Goal: Information Seeking & Learning: Understand process/instructions

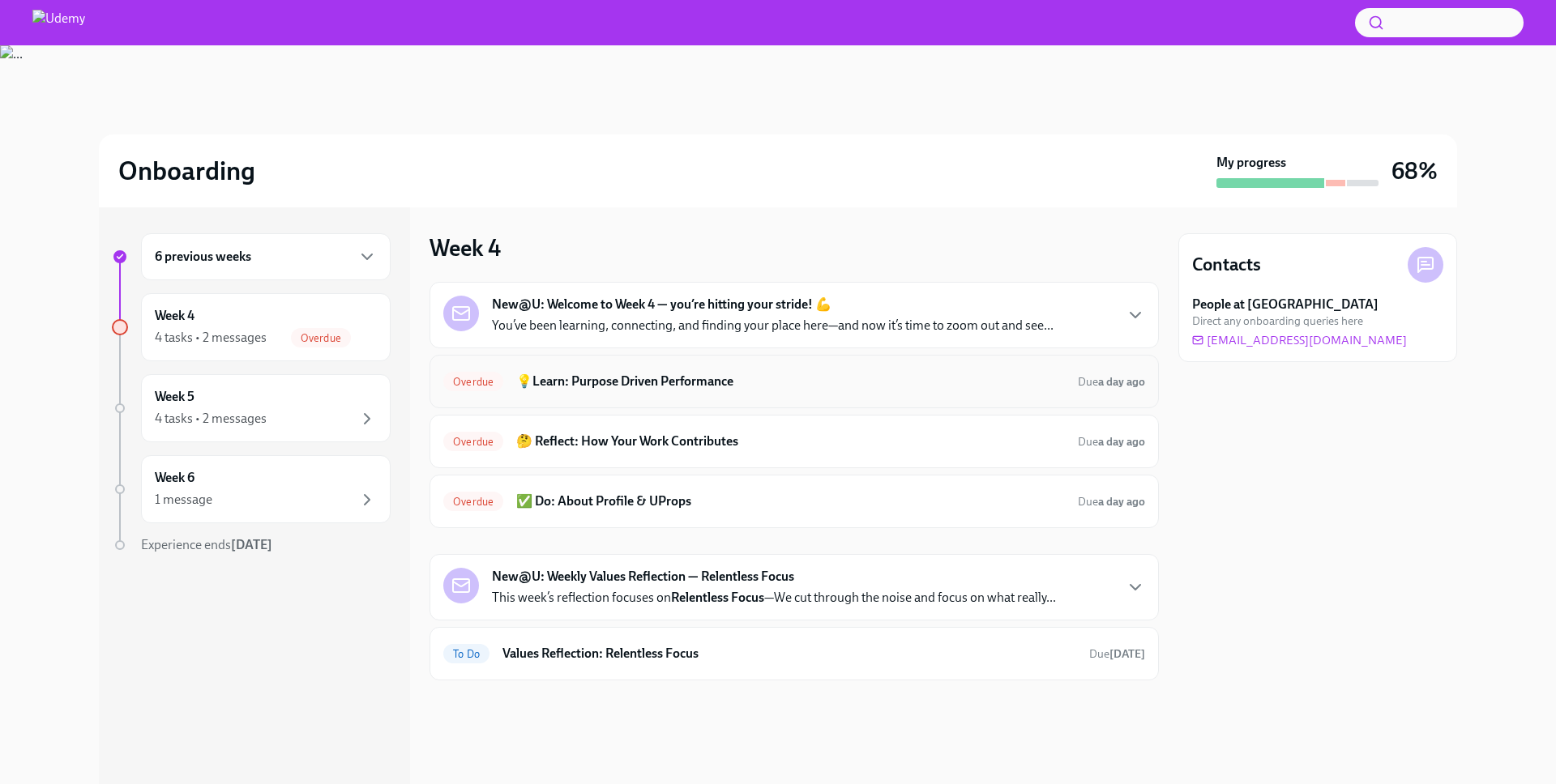
click at [620, 379] on h6 "💡Learn: Purpose Driven Performance" at bounding box center [790, 381] width 549 height 18
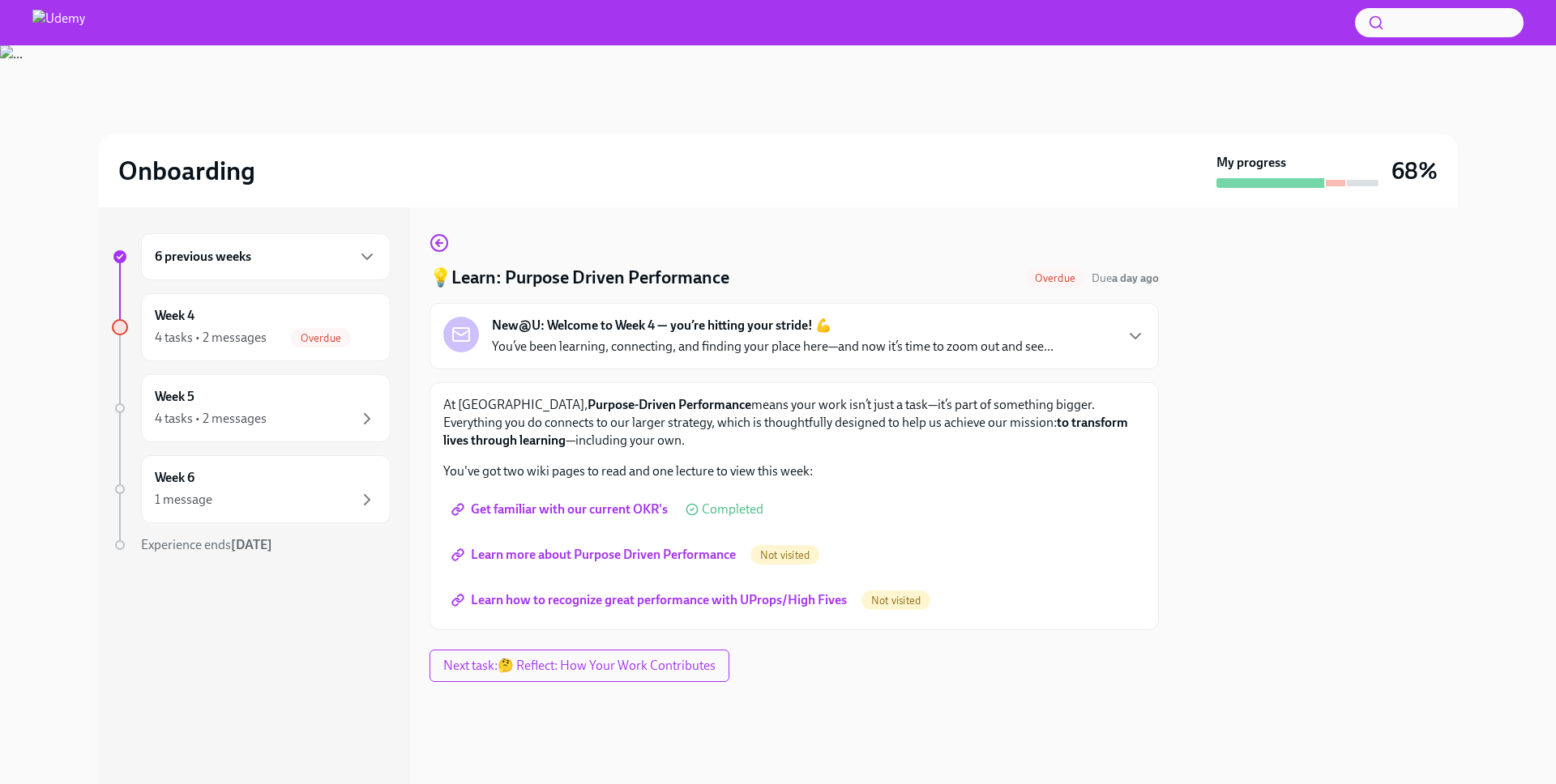
click at [671, 548] on span "Learn more about Purpose Driven Performance" at bounding box center [595, 555] width 281 height 17
click at [673, 598] on span "Learn how to recognize great performance with UProps/High Fives" at bounding box center [650, 600] width 392 height 17
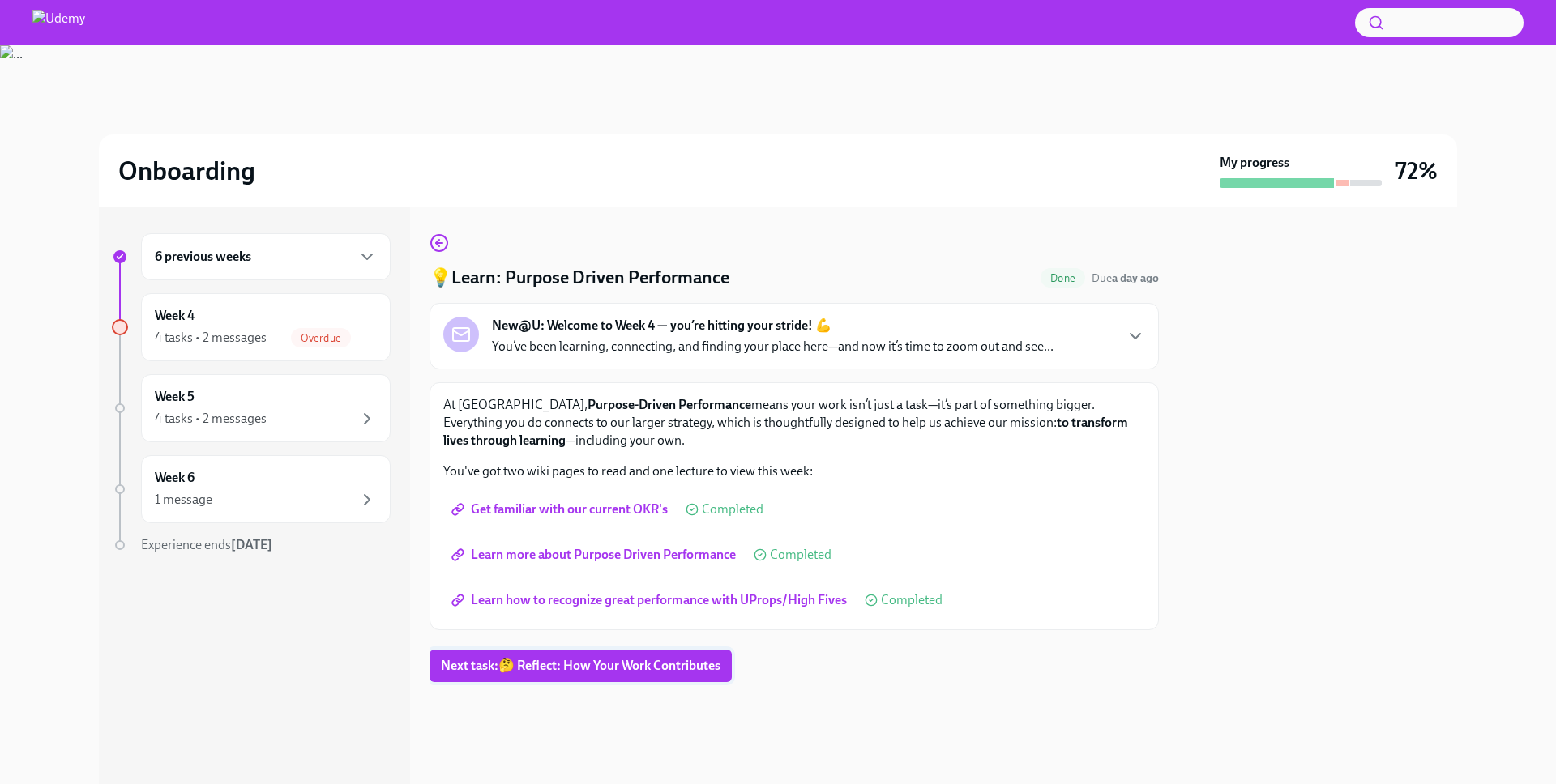
click at [587, 670] on span "Next task : 🤔 Reflect: How Your Work Contributes" at bounding box center [581, 666] width 279 height 17
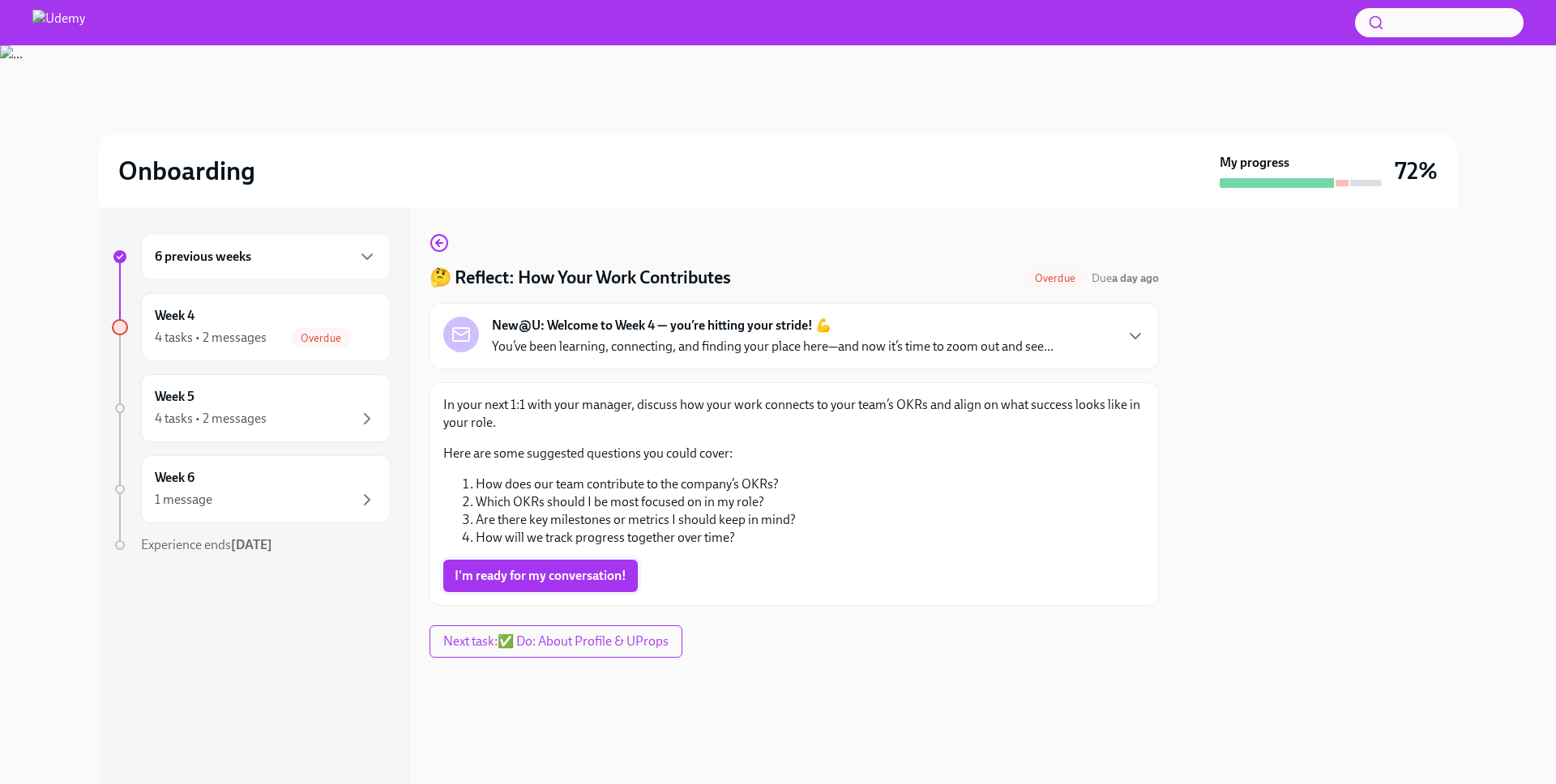
click at [546, 576] on span "I'm ready for my conversation!" at bounding box center [540, 576] width 172 height 17
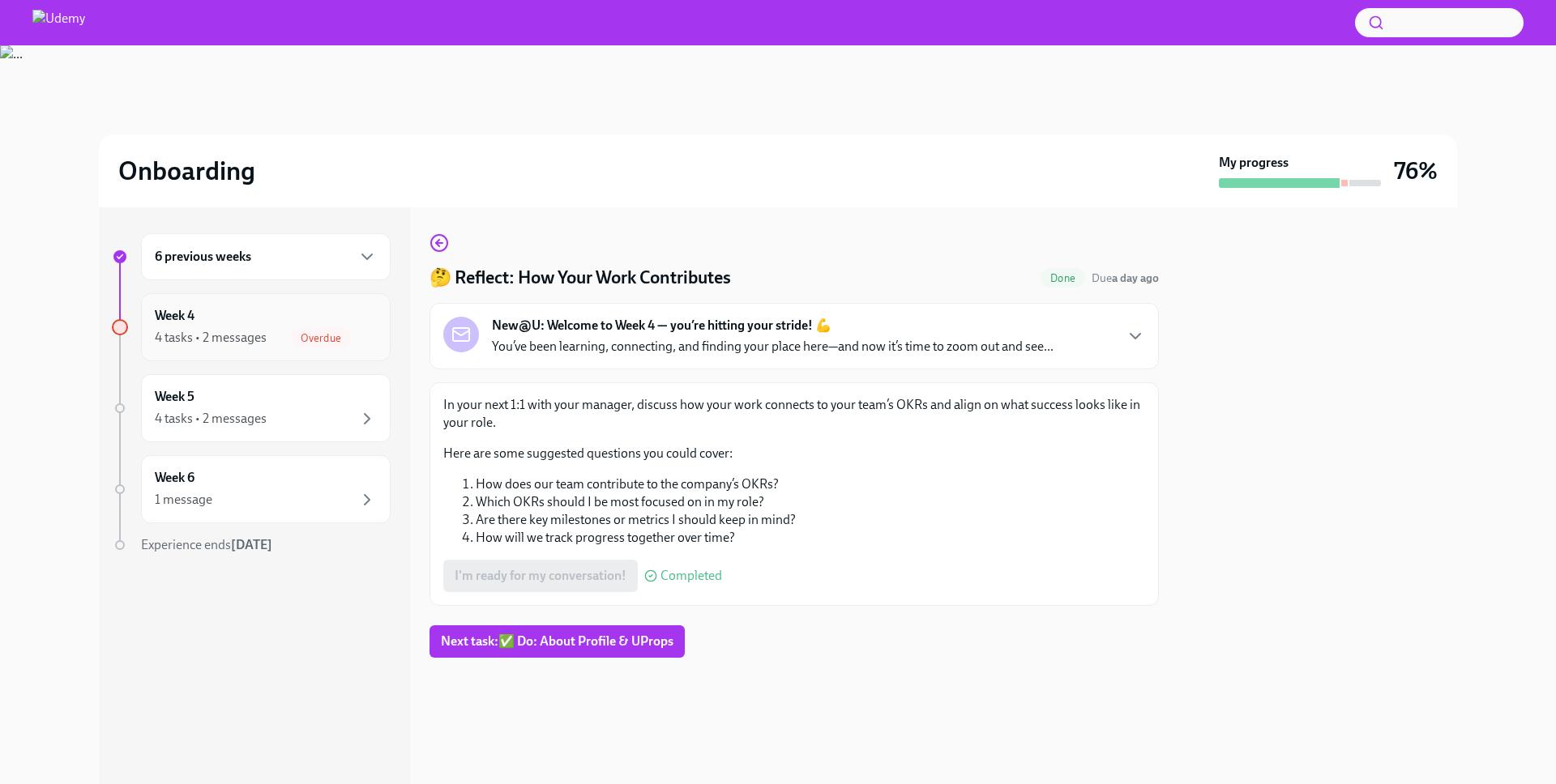
click at [226, 330] on div "4 tasks • 2 messages" at bounding box center [210, 337] width 112 height 18
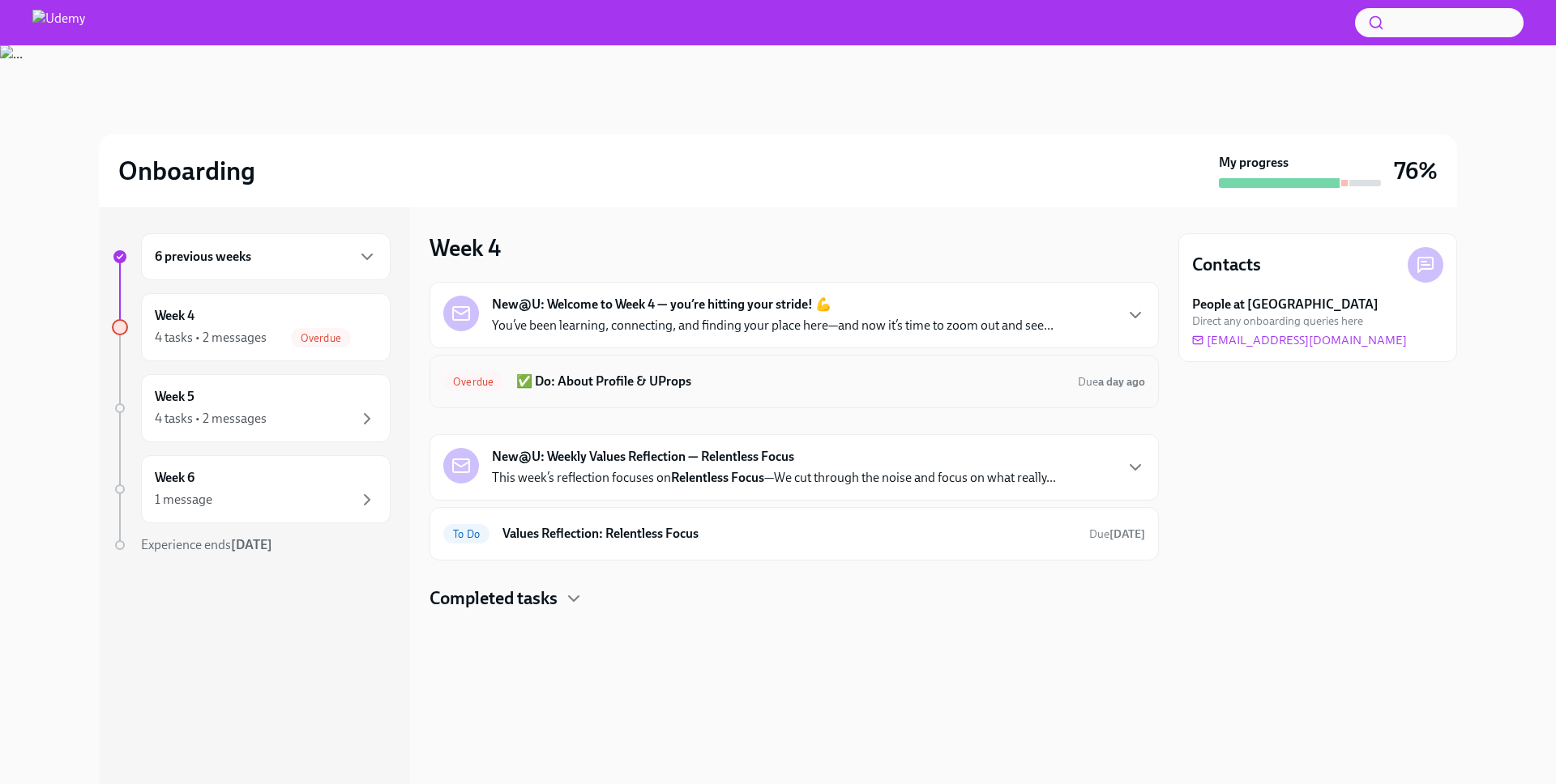
click at [602, 387] on h6 "✅ Do: About Profile & UProps" at bounding box center [790, 381] width 549 height 18
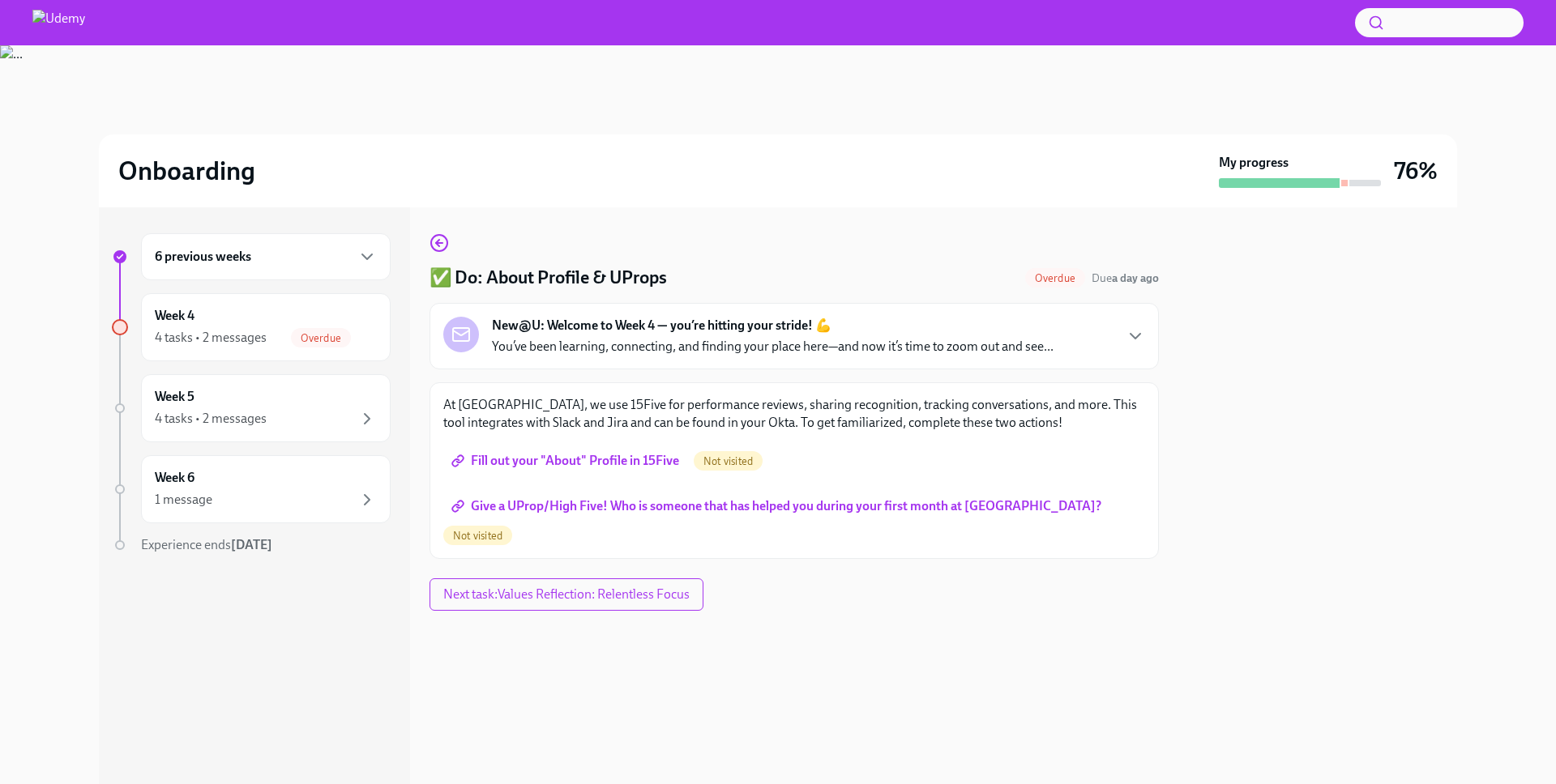
click at [579, 466] on span "Fill out your "About" Profile in 15Five" at bounding box center [566, 461] width 225 height 17
click at [266, 338] on div "4 tasks • 2 messages Overdue" at bounding box center [266, 337] width 222 height 19
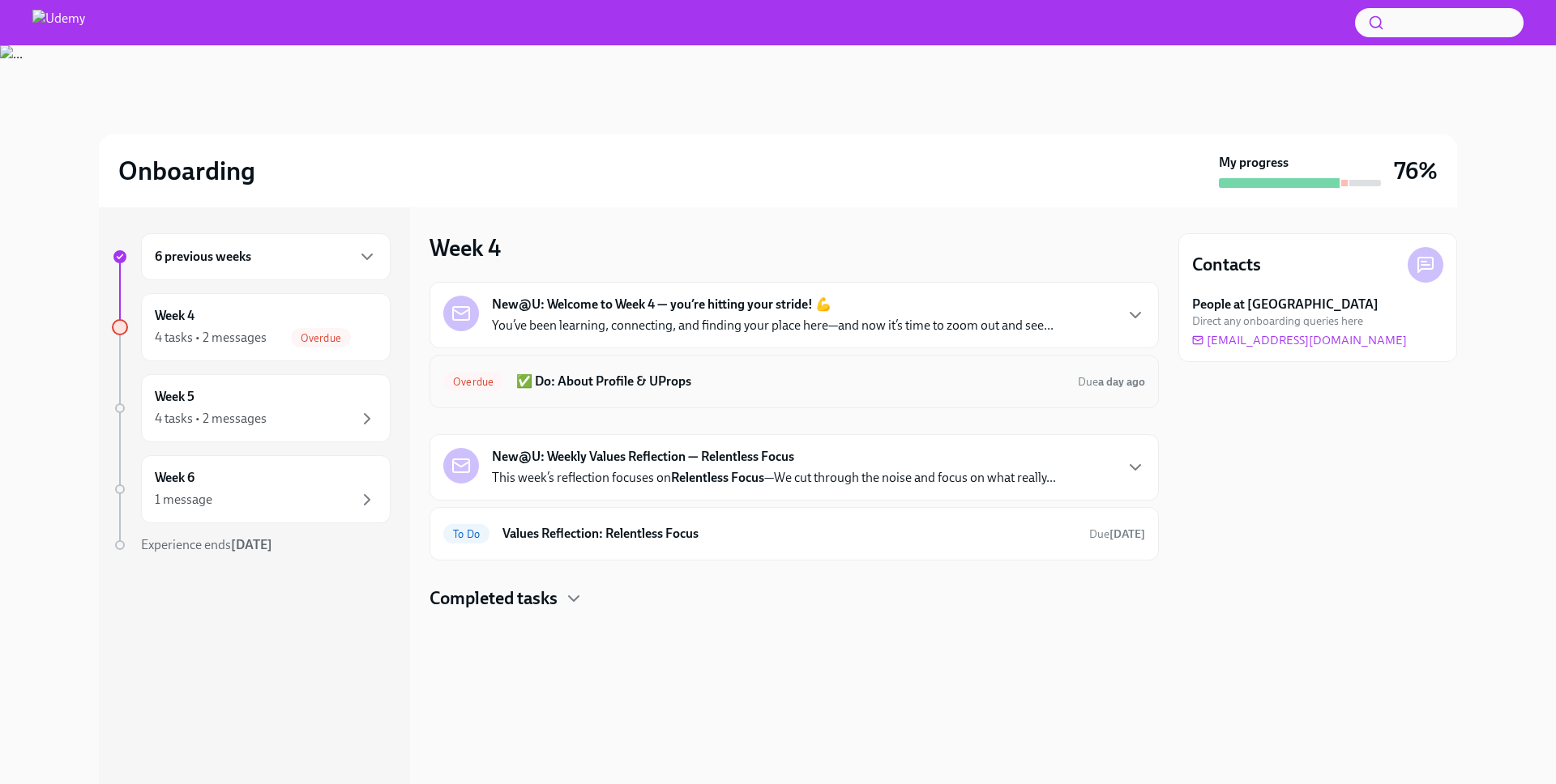
click at [595, 399] on div "Overdue ✅ Do: About Profile & UProps Due a day ago" at bounding box center [794, 382] width 729 height 54
click at [612, 386] on h6 "✅ Do: About Profile & UProps" at bounding box center [790, 381] width 549 height 18
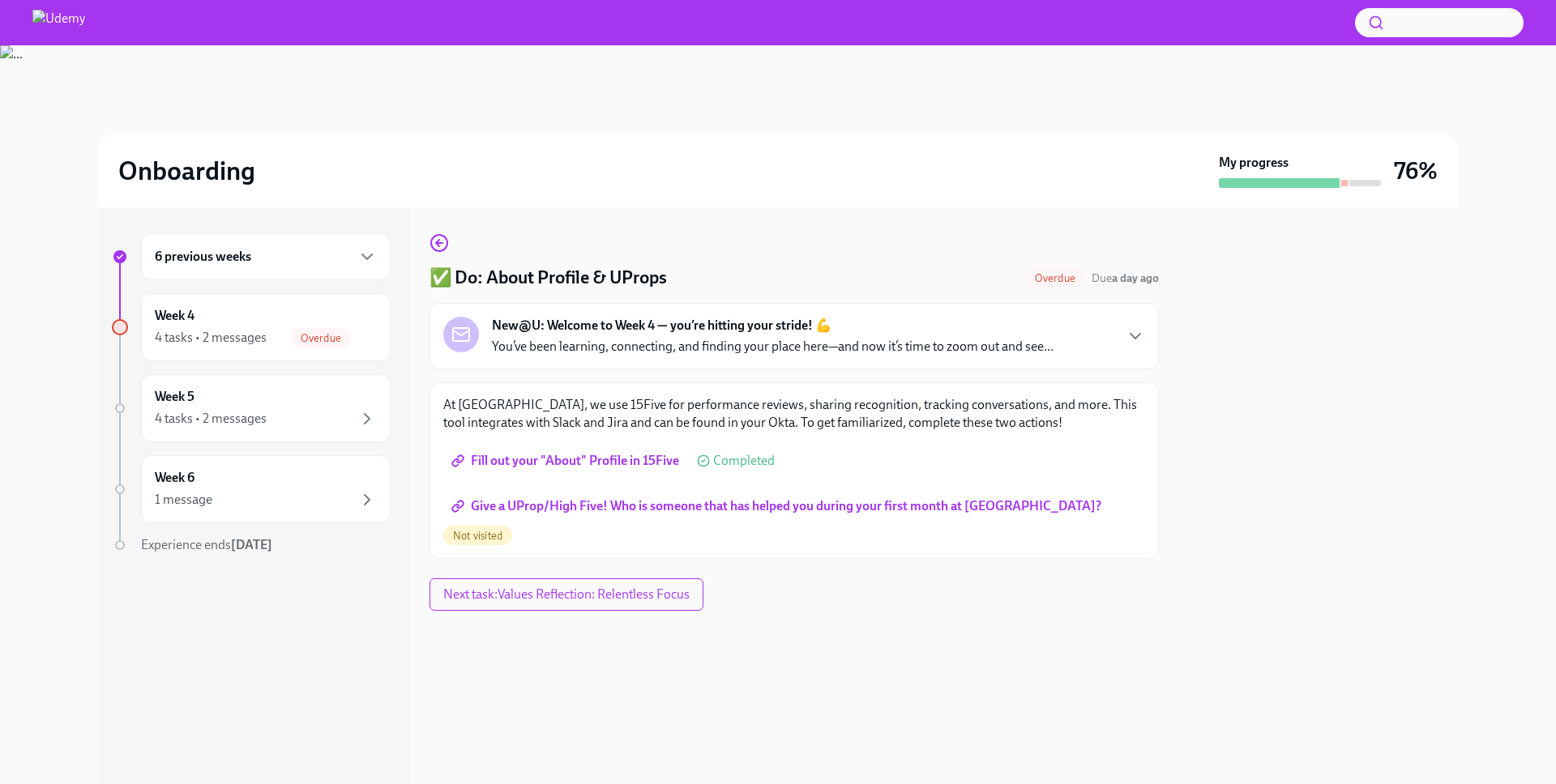
click at [634, 511] on span "Give a UProp/High Five! Who is someone that has helped you during your first mo…" at bounding box center [777, 507] width 647 height 17
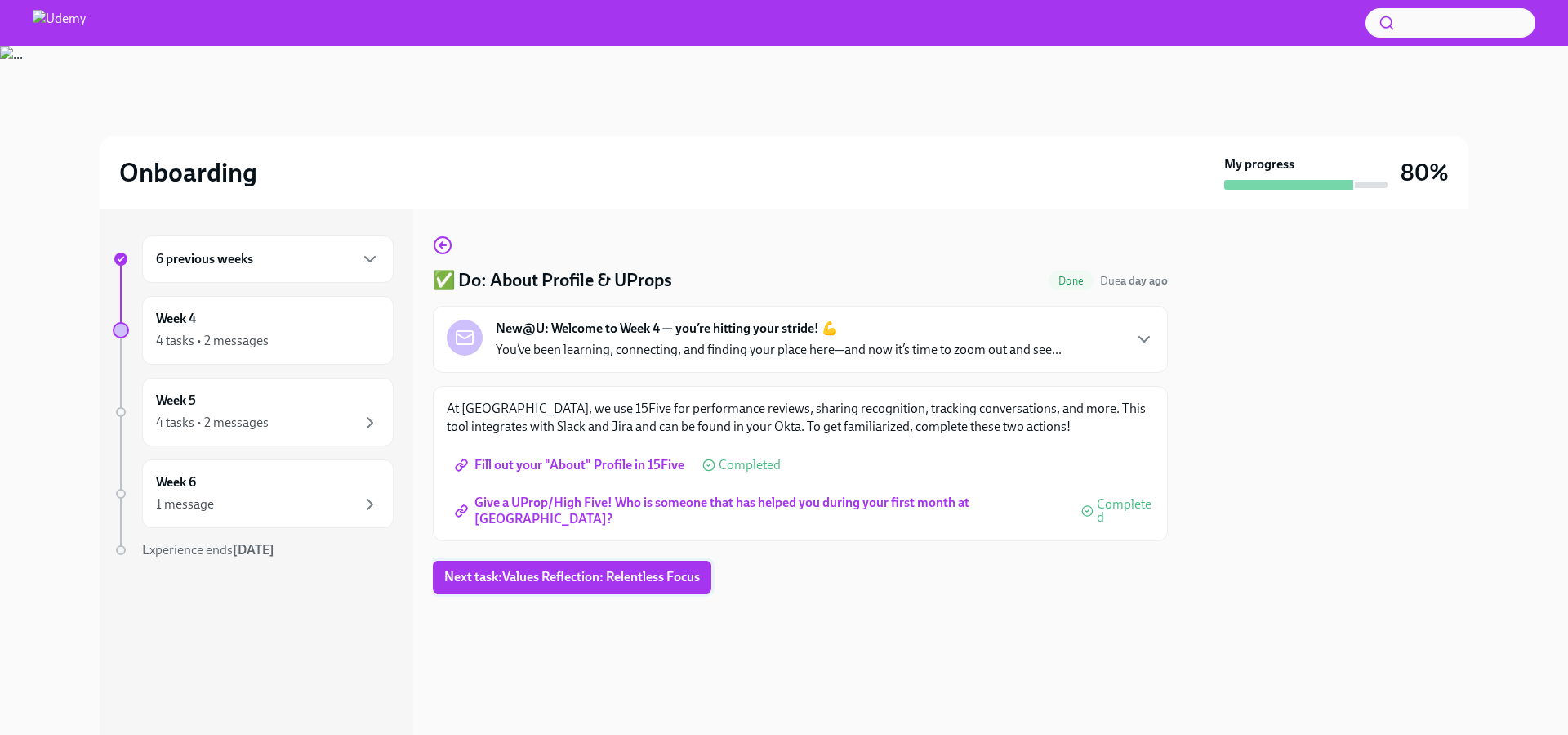
click at [491, 582] on span "Next task : Values Reflection: Relentless Focus" at bounding box center [572, 577] width 255 height 17
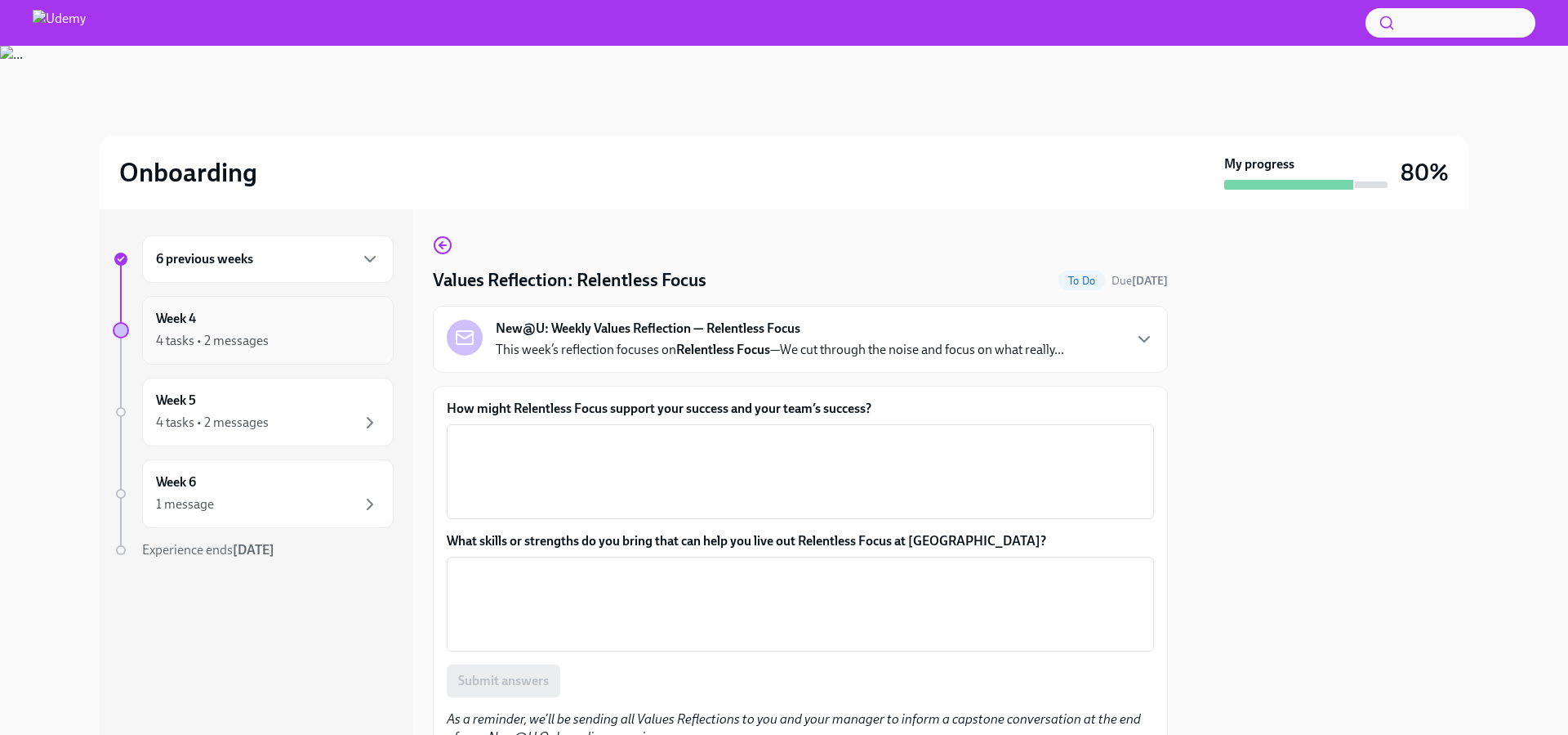
click at [270, 334] on div "4 tasks • 2 messages" at bounding box center [268, 340] width 224 height 20
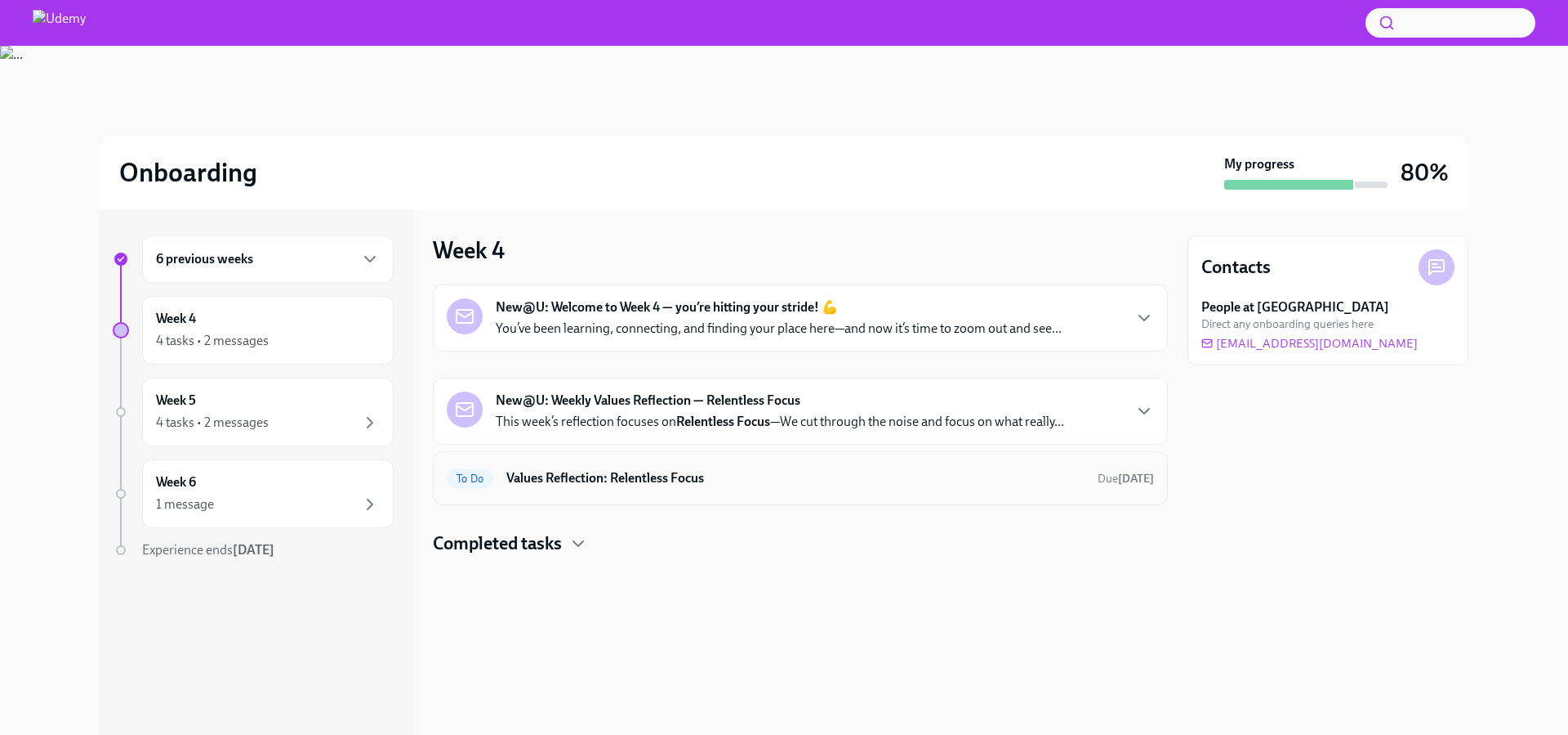
click at [581, 482] on h6 "Values Reflection: Relentless Focus" at bounding box center [795, 478] width 578 height 18
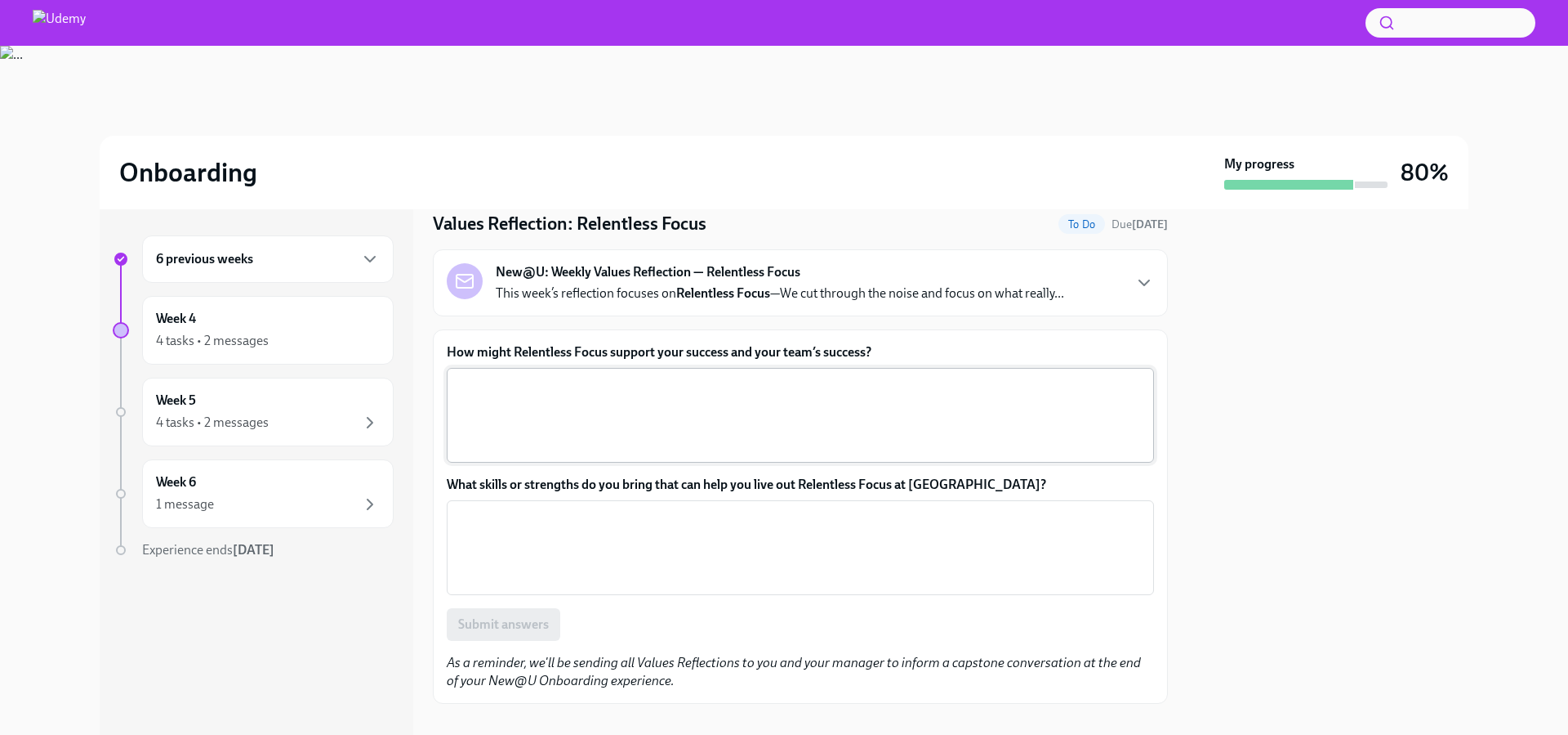
scroll to position [52, 0]
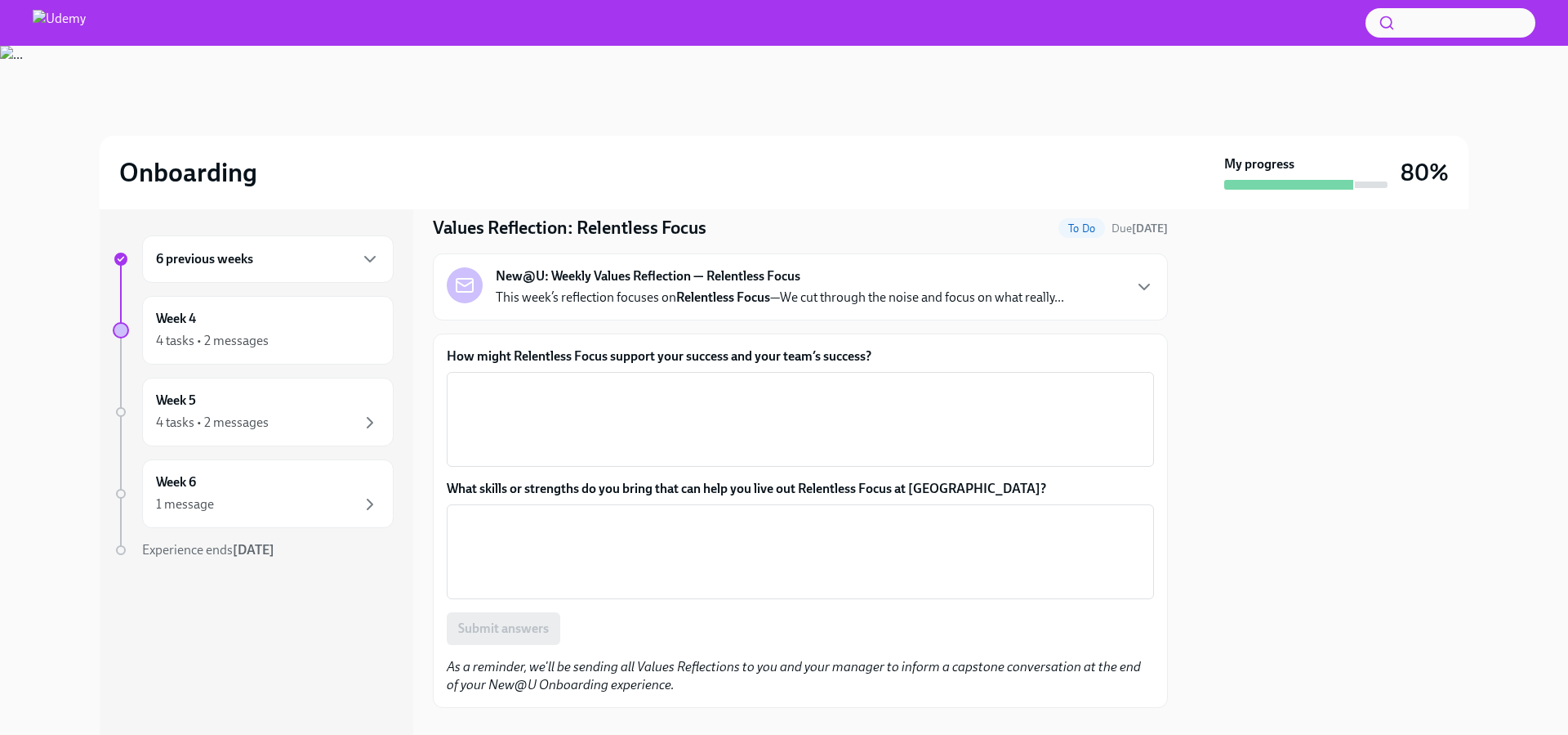
click at [675, 295] on p "This week’s reflection focuses on Relentless Focus —We cut through the noise an…" at bounding box center [780, 297] width 569 height 18
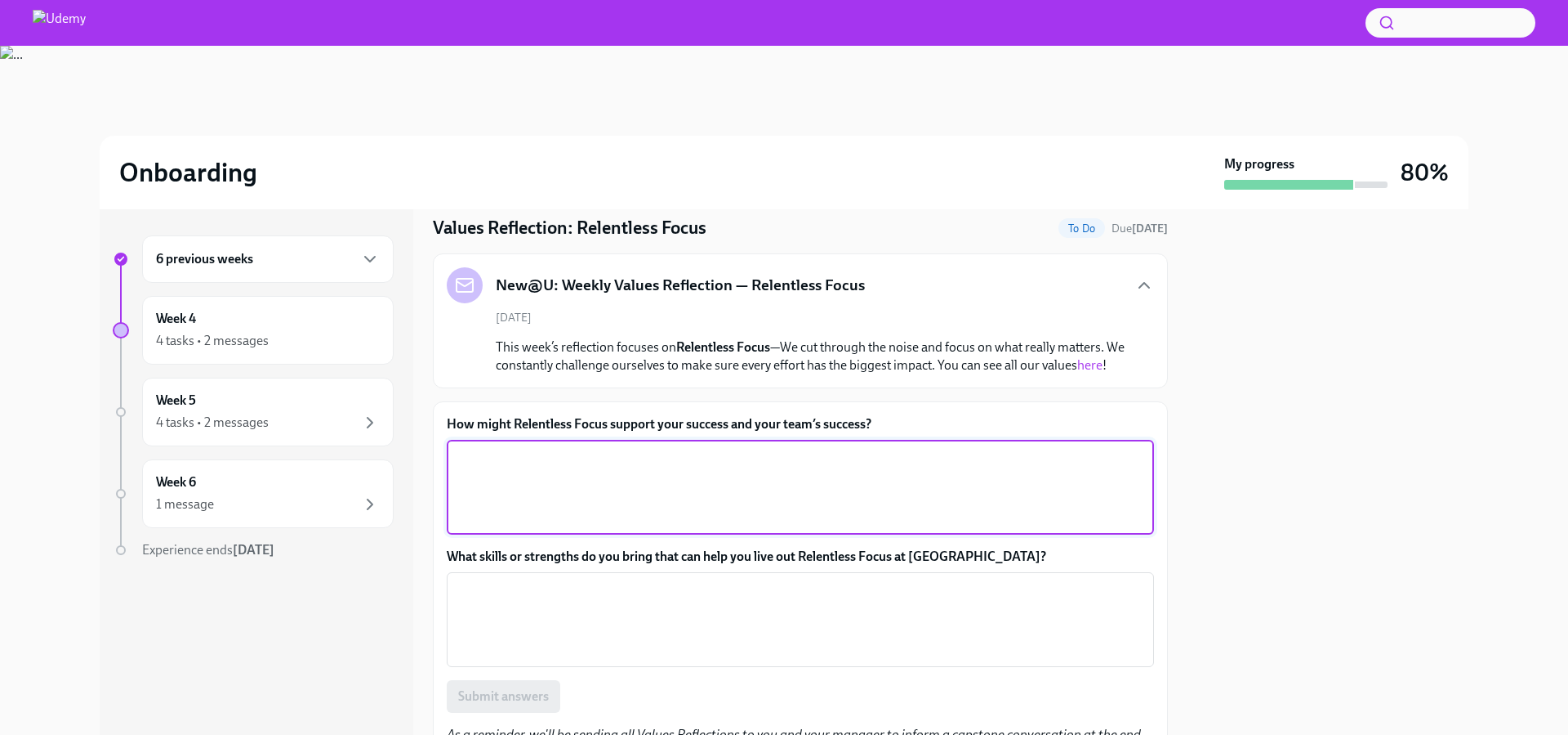
click at [506, 492] on textarea "How might Relentless Focus support your success and your team’s success?" at bounding box center [801, 487] width 688 height 78
type textarea "This value would make me and my team more efficient so we can achieve what's im…"
click at [496, 619] on textarea "What skills or strengths do you bring that can help you live out Relentless Foc…" at bounding box center [801, 619] width 688 height 78
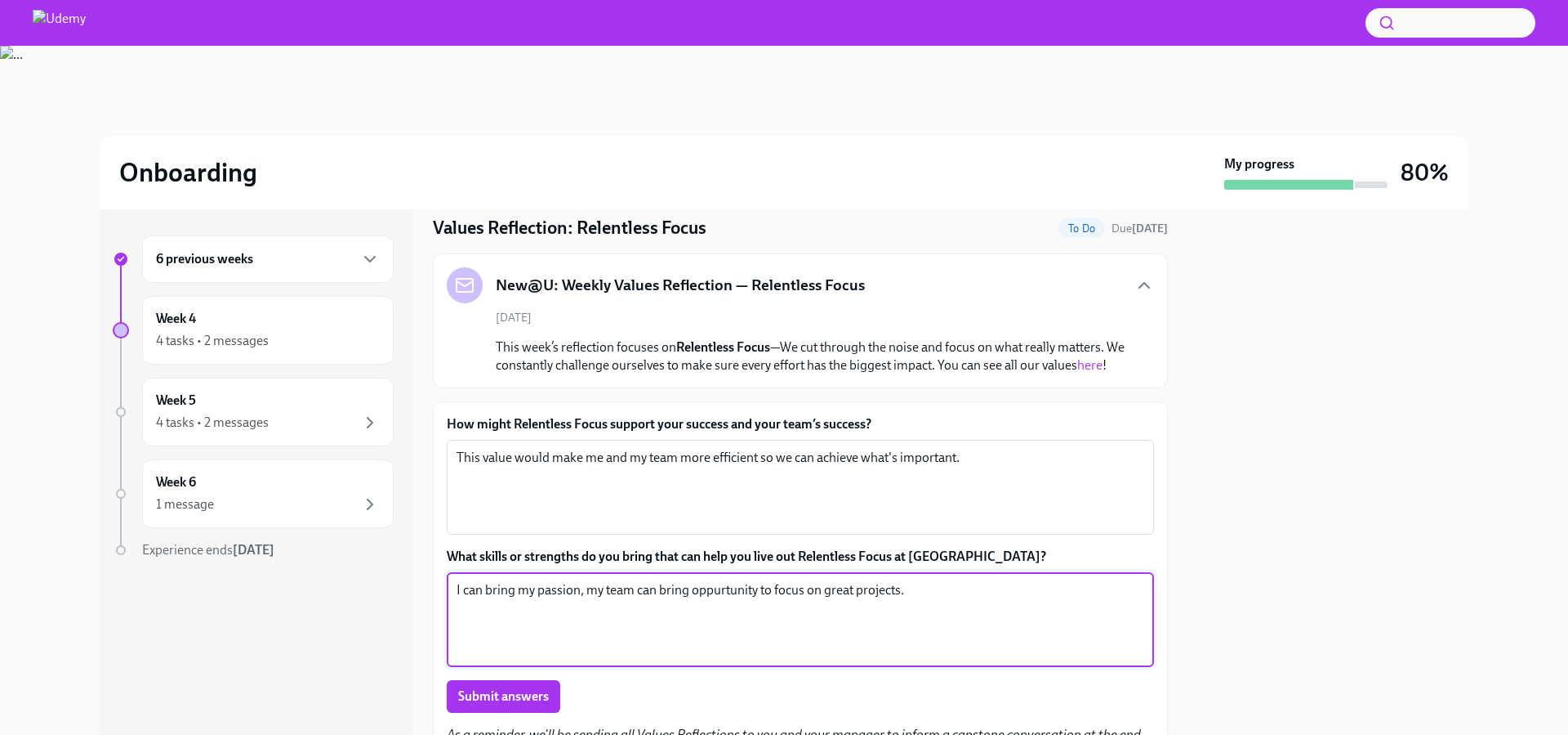
click at [720, 606] on textarea "I can bring my passion, my team can bring oppurtunity to focus on great project…" at bounding box center [801, 619] width 688 height 78
click at [865, 646] on textarea "I can bring my passion, my team can bring opportunity to focus on great project…" at bounding box center [801, 619] width 688 height 78
type textarea "I can bring my passion, my team can bring opportunity to focus on great project…"
click at [499, 702] on button "Submit answers" at bounding box center [503, 696] width 114 height 33
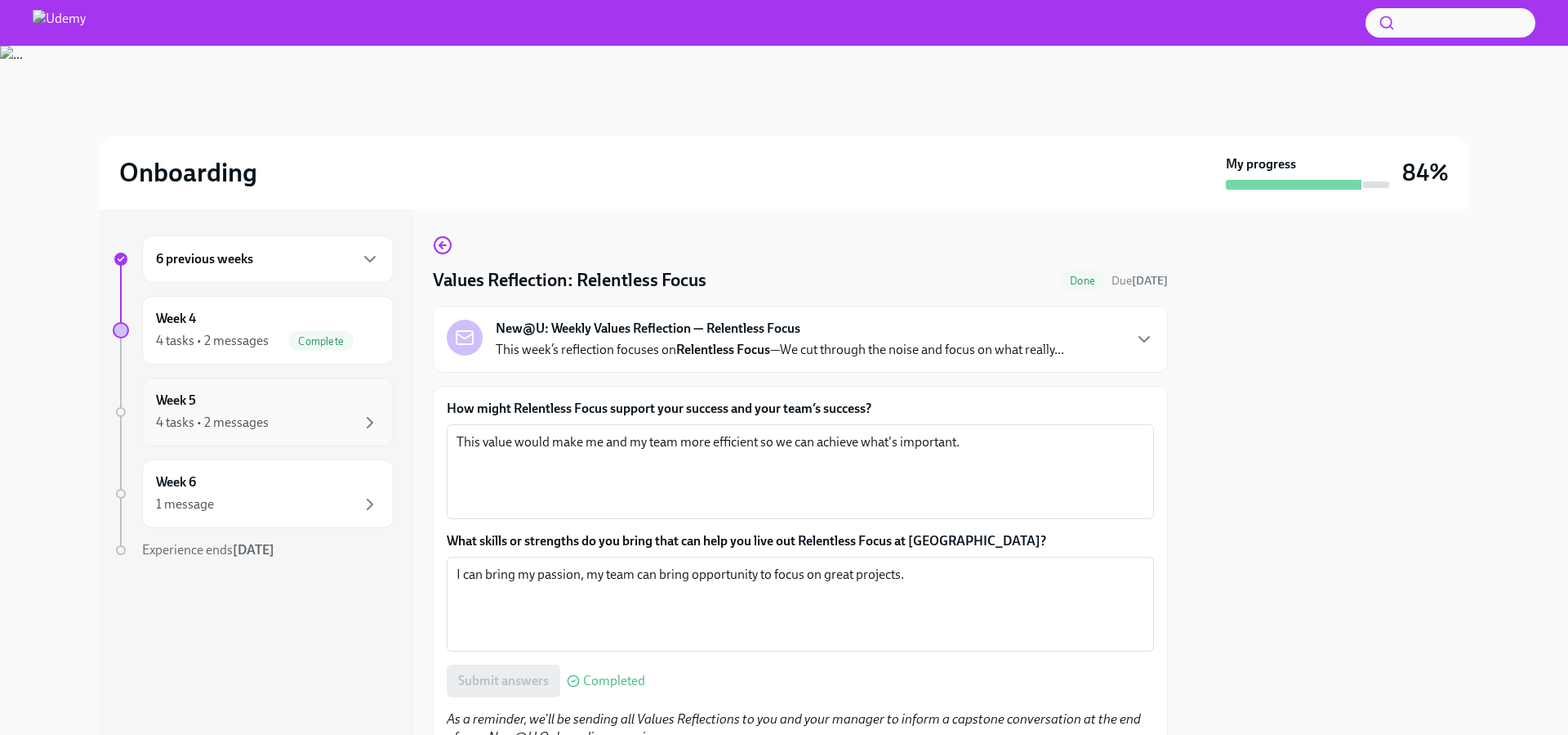
click at [200, 416] on div "4 tasks • 2 messages" at bounding box center [212, 422] width 113 height 18
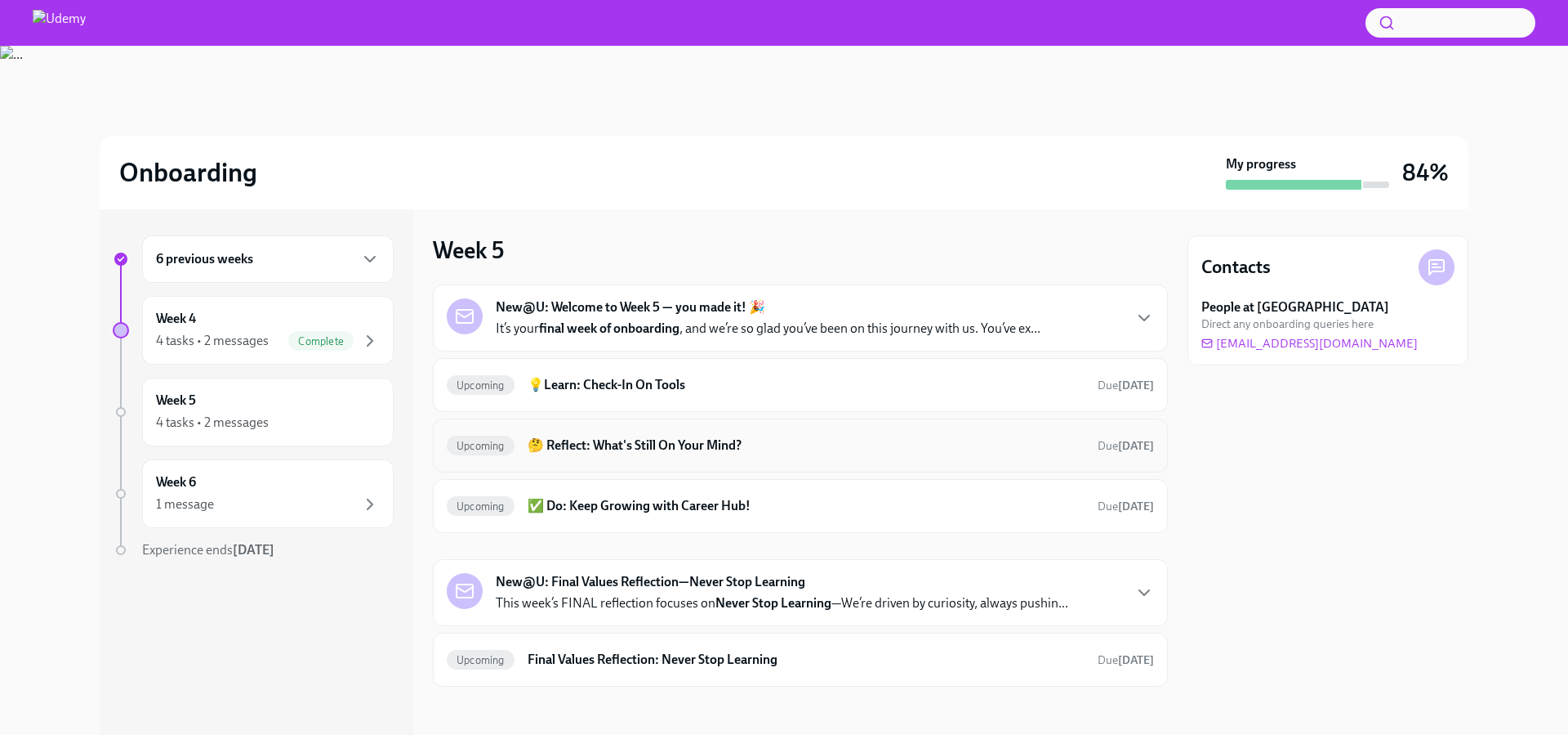
click at [602, 437] on h6 "🤔 Reflect: What's Still On Your Mind?" at bounding box center [806, 445] width 557 height 18
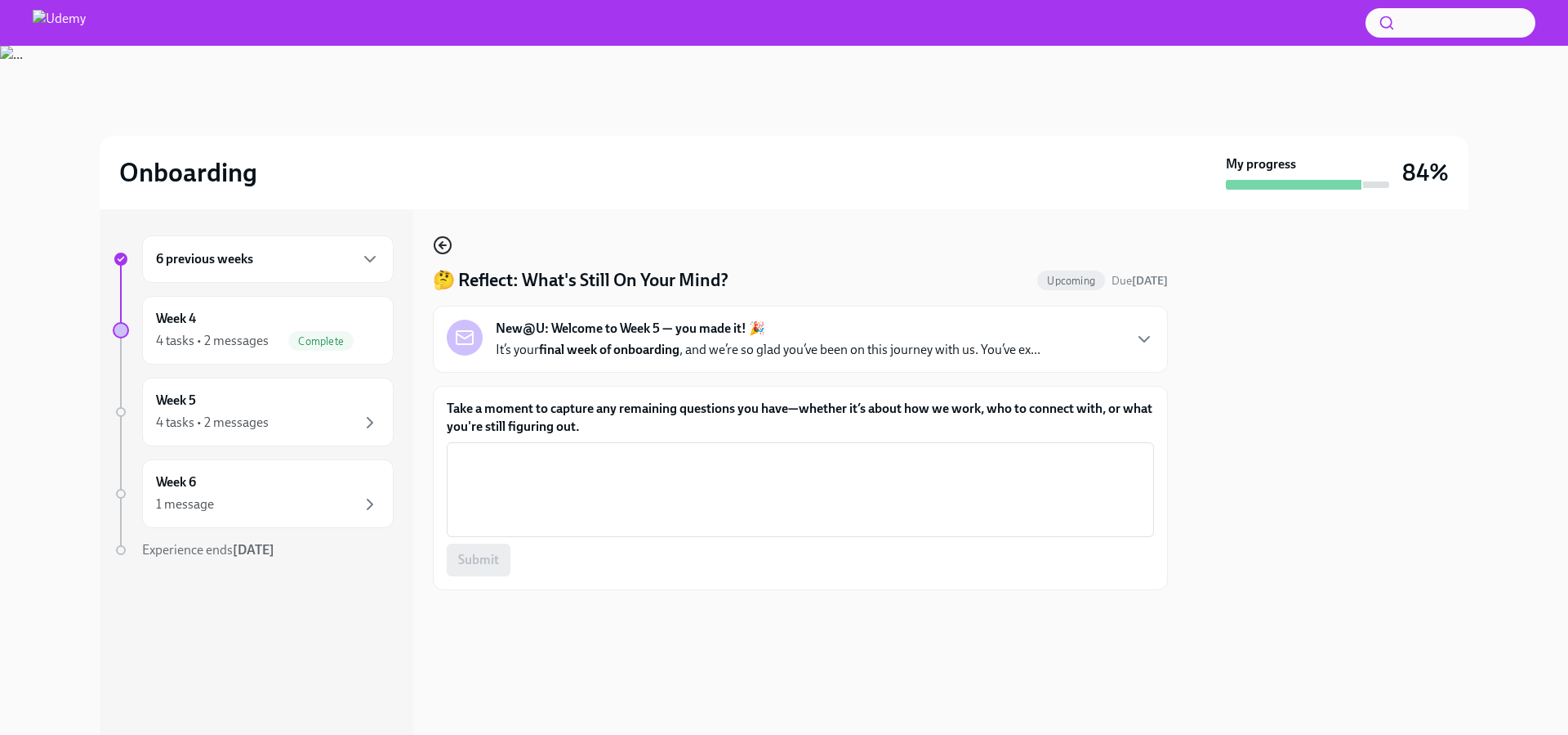
click at [447, 248] on icon "button" at bounding box center [442, 244] width 20 height 20
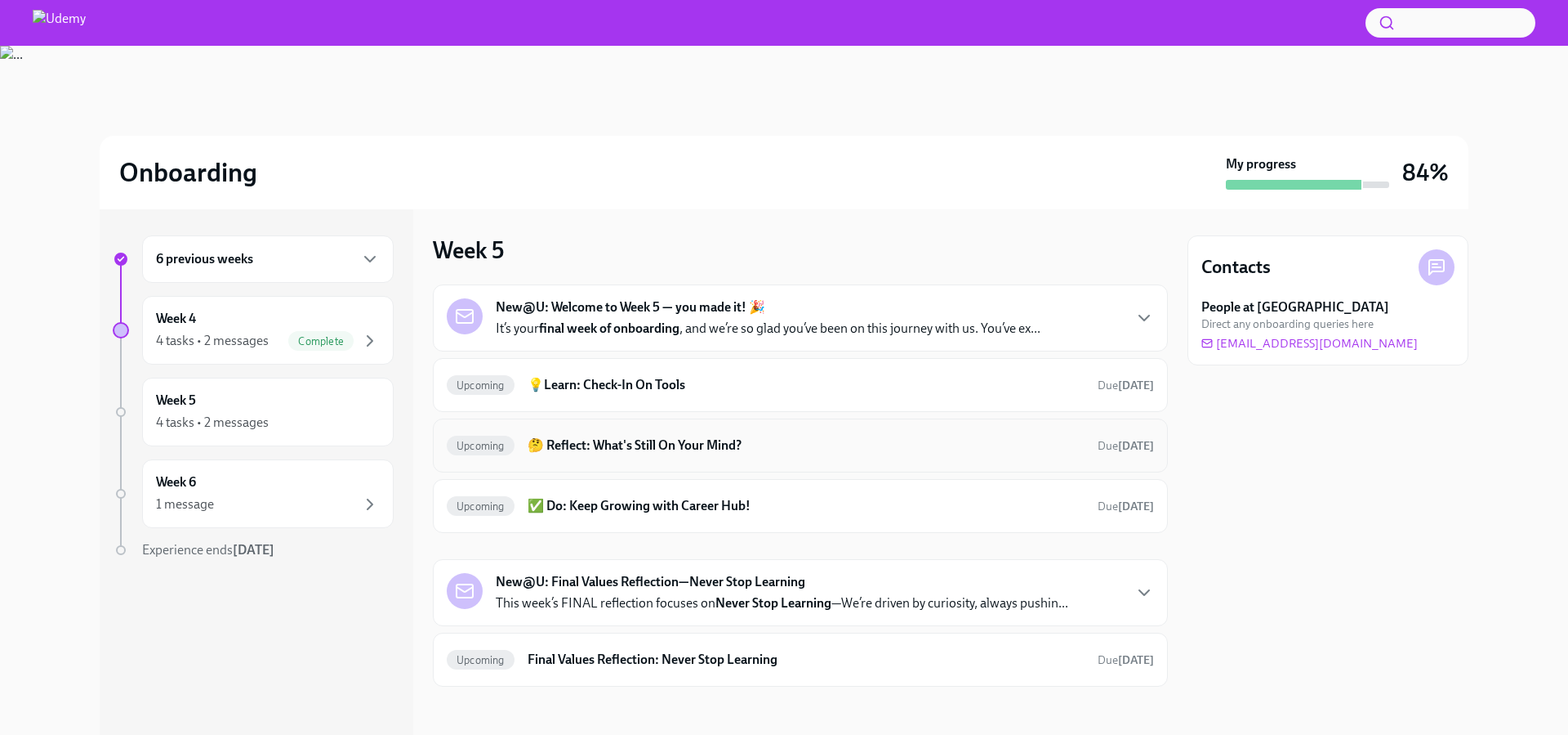
scroll to position [4, 0]
